Goal: Check status: Check status

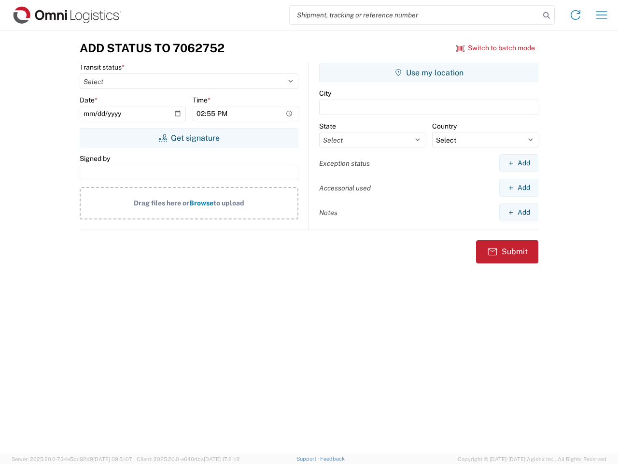
click at [415, 15] on input "search" at bounding box center [415, 15] width 250 height 18
click at [547, 15] on icon at bounding box center [547, 16] width 14 height 14
click at [576, 15] on icon at bounding box center [575, 14] width 15 height 15
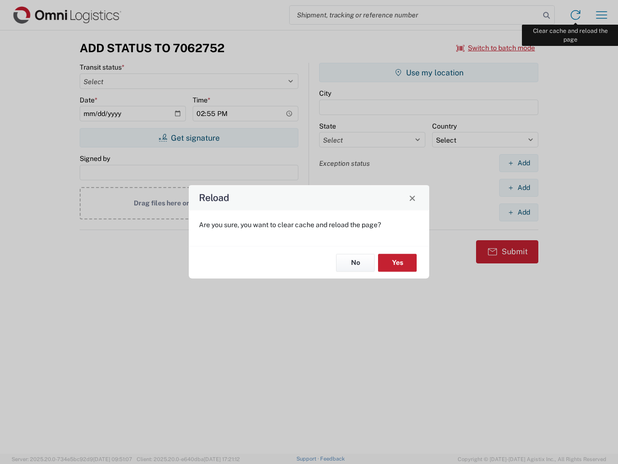
click at [602, 15] on div "Reload Are you sure, you want to clear cache and reload the page? No Yes" at bounding box center [309, 232] width 618 height 464
click at [496, 48] on div "Reload Are you sure, you want to clear cache and reload the page? No Yes" at bounding box center [309, 232] width 618 height 464
click at [189, 138] on div "Reload Are you sure, you want to clear cache and reload the page? No Yes" at bounding box center [309, 232] width 618 height 464
click at [429, 72] on div "Reload Are you sure, you want to clear cache and reload the page? No Yes" at bounding box center [309, 232] width 618 height 464
click at [519, 163] on div "Reload Are you sure, you want to clear cache and reload the page? No Yes" at bounding box center [309, 232] width 618 height 464
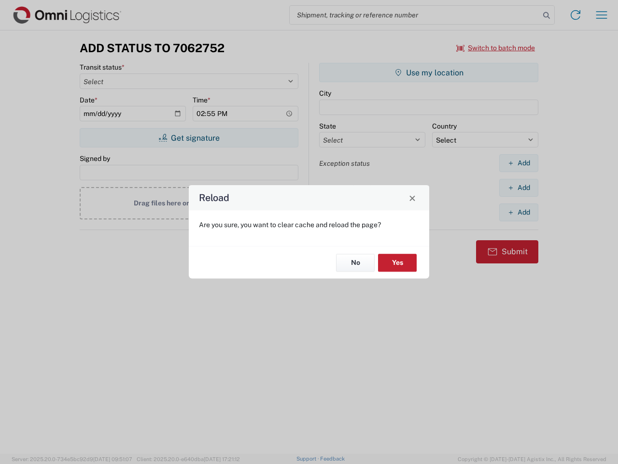
click at [519, 187] on div "Reload Are you sure, you want to clear cache and reload the page? No Yes" at bounding box center [309, 232] width 618 height 464
click at [519, 212] on div "Reload Are you sure, you want to clear cache and reload the page? No Yes" at bounding box center [309, 232] width 618 height 464
